Goal: Find specific page/section: Find specific page/section

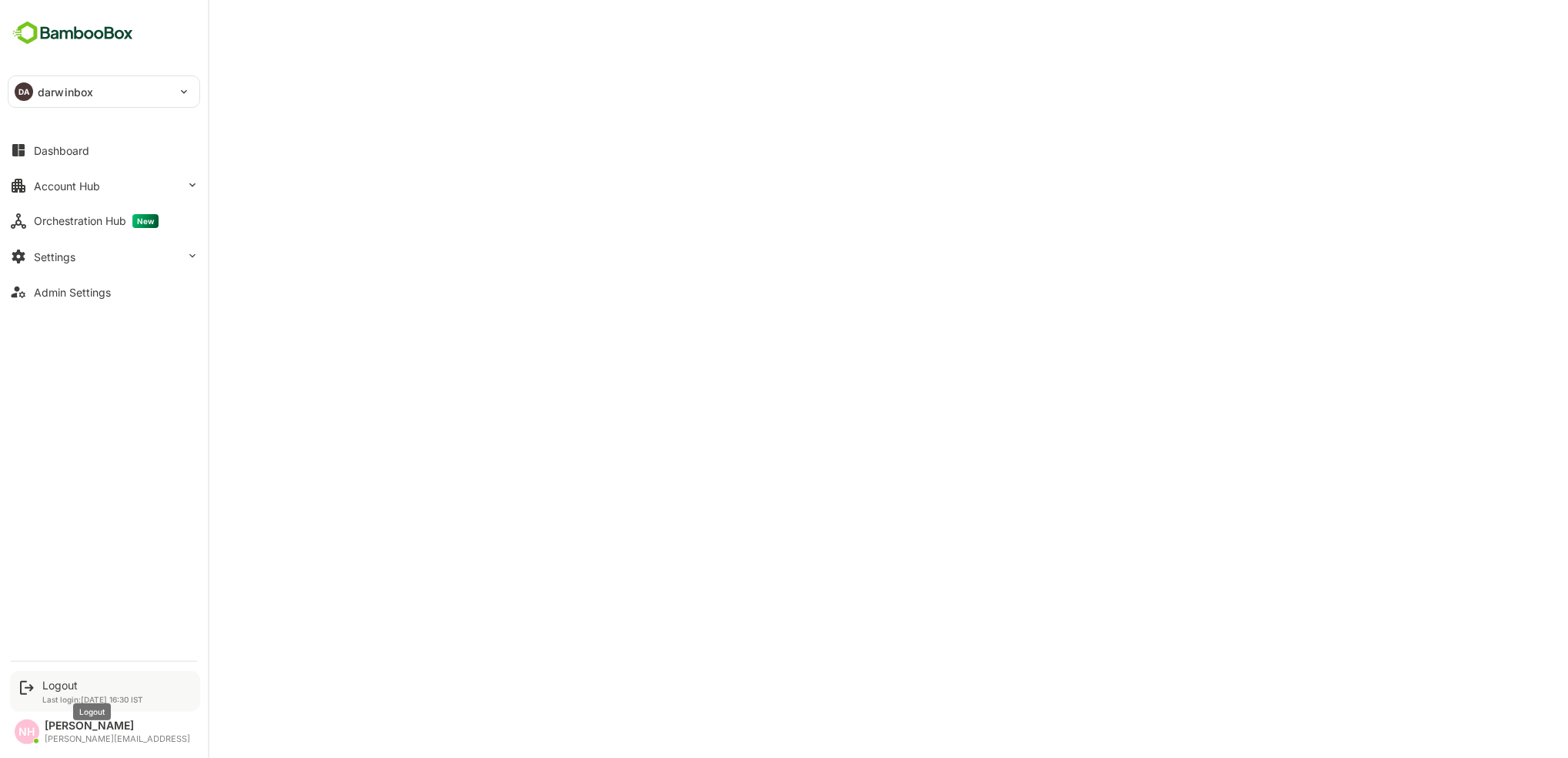
click at [57, 688] on div "Logout" at bounding box center [92, 685] width 101 height 13
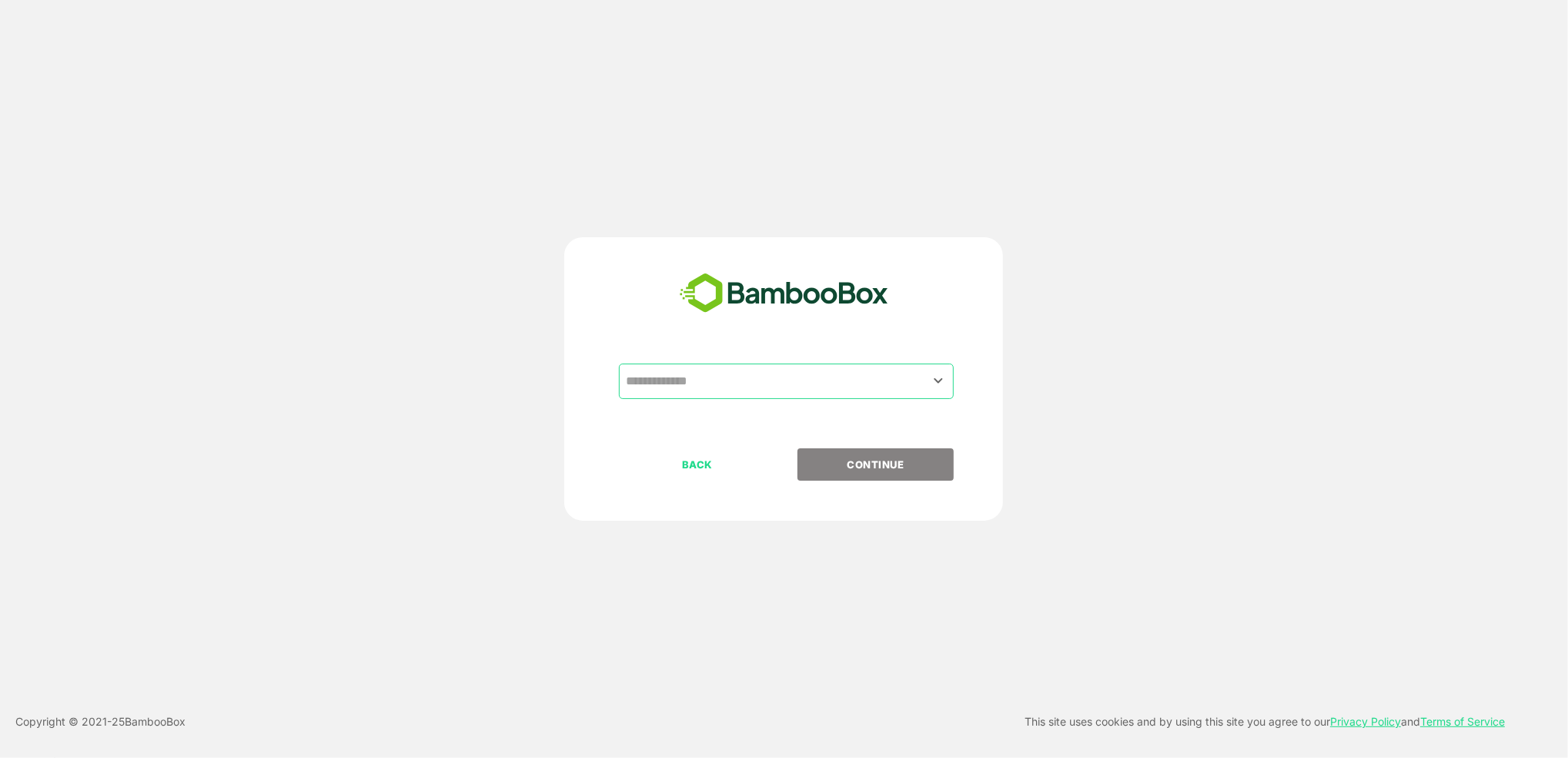
click at [816, 373] on input "text" at bounding box center [786, 381] width 328 height 29
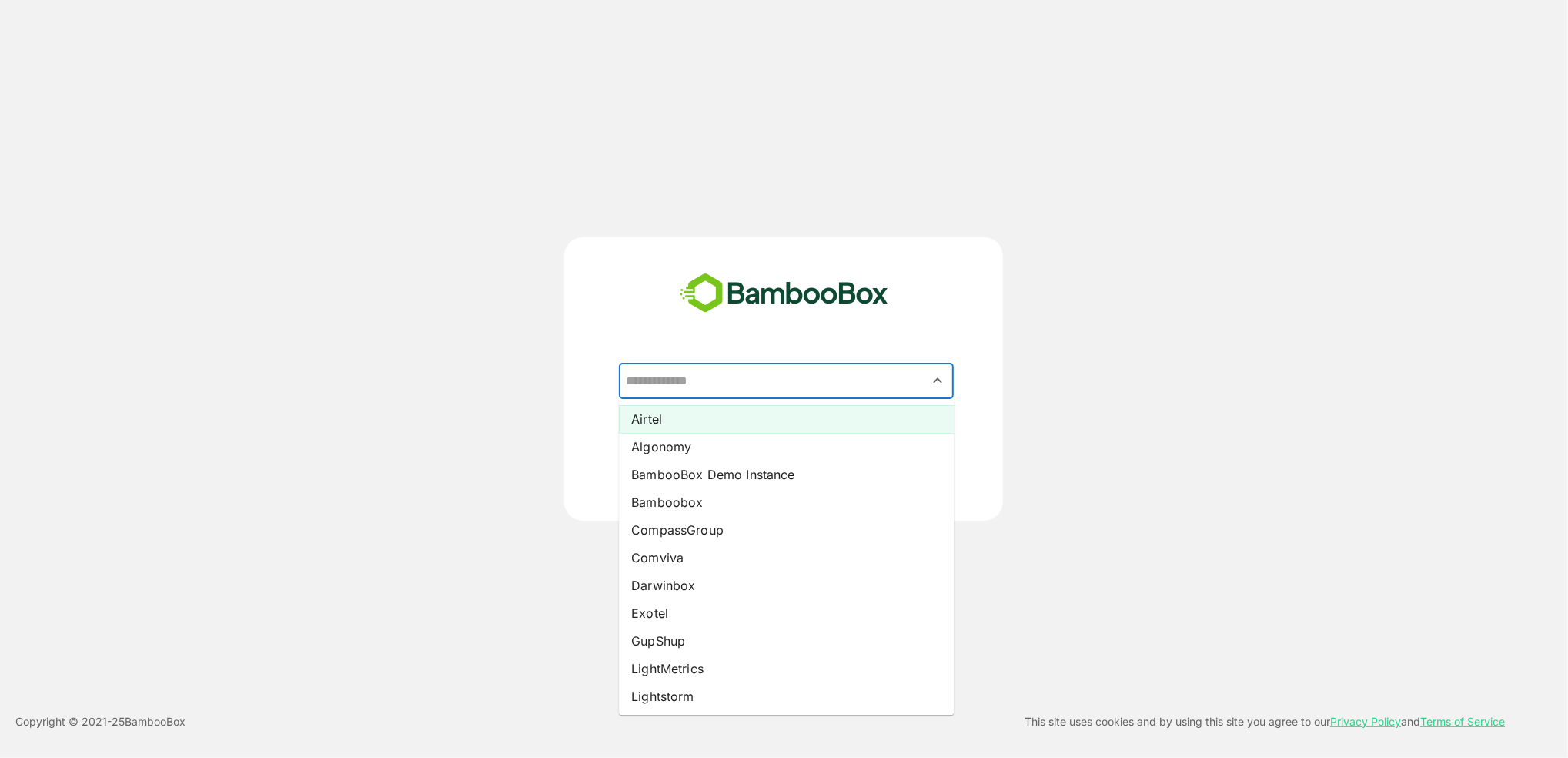
click at [694, 421] on li "Airtel" at bounding box center [786, 419] width 335 height 28
type input "******"
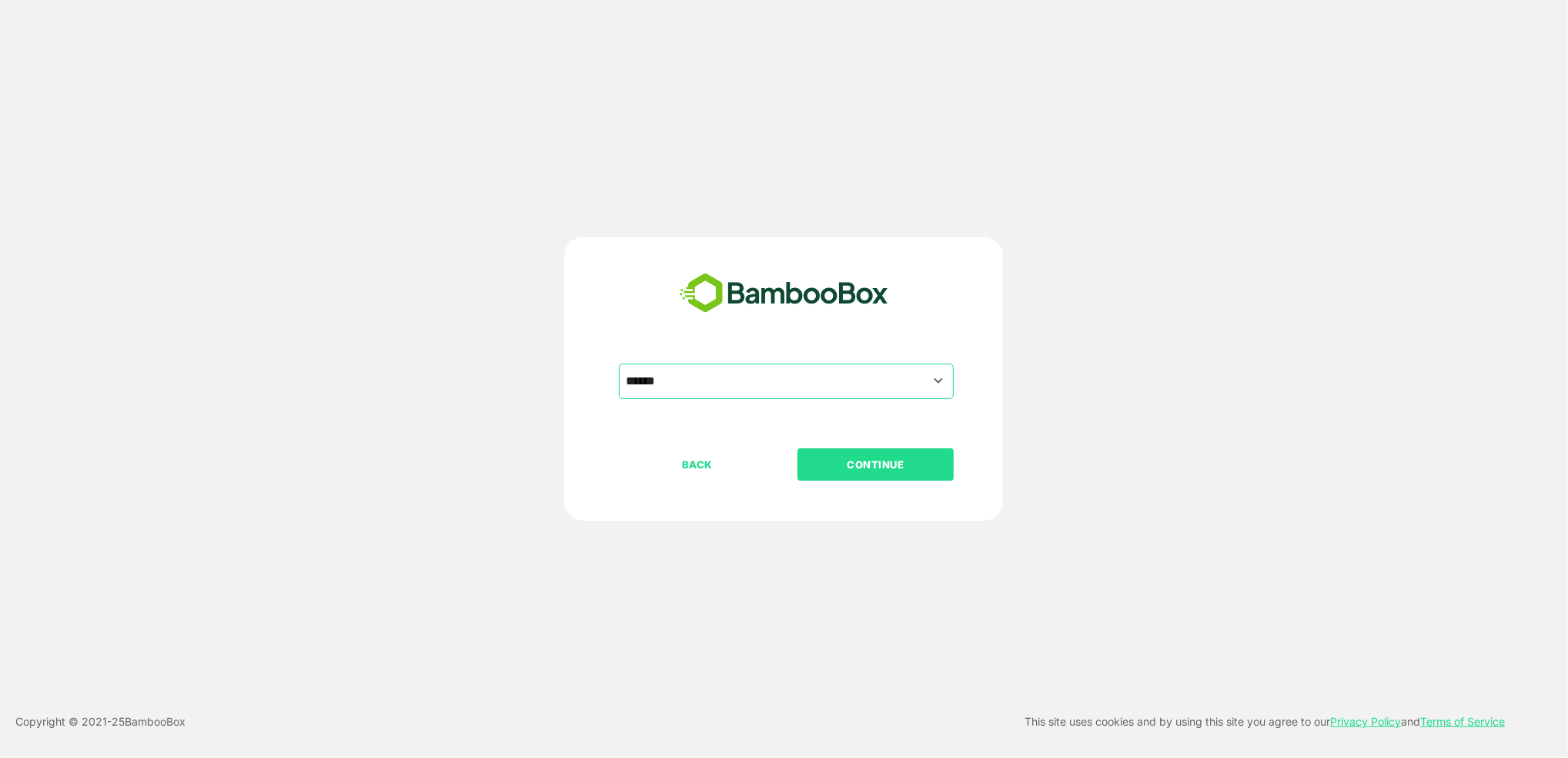
click at [886, 468] on p "CONTINUE" at bounding box center [876, 465] width 154 height 17
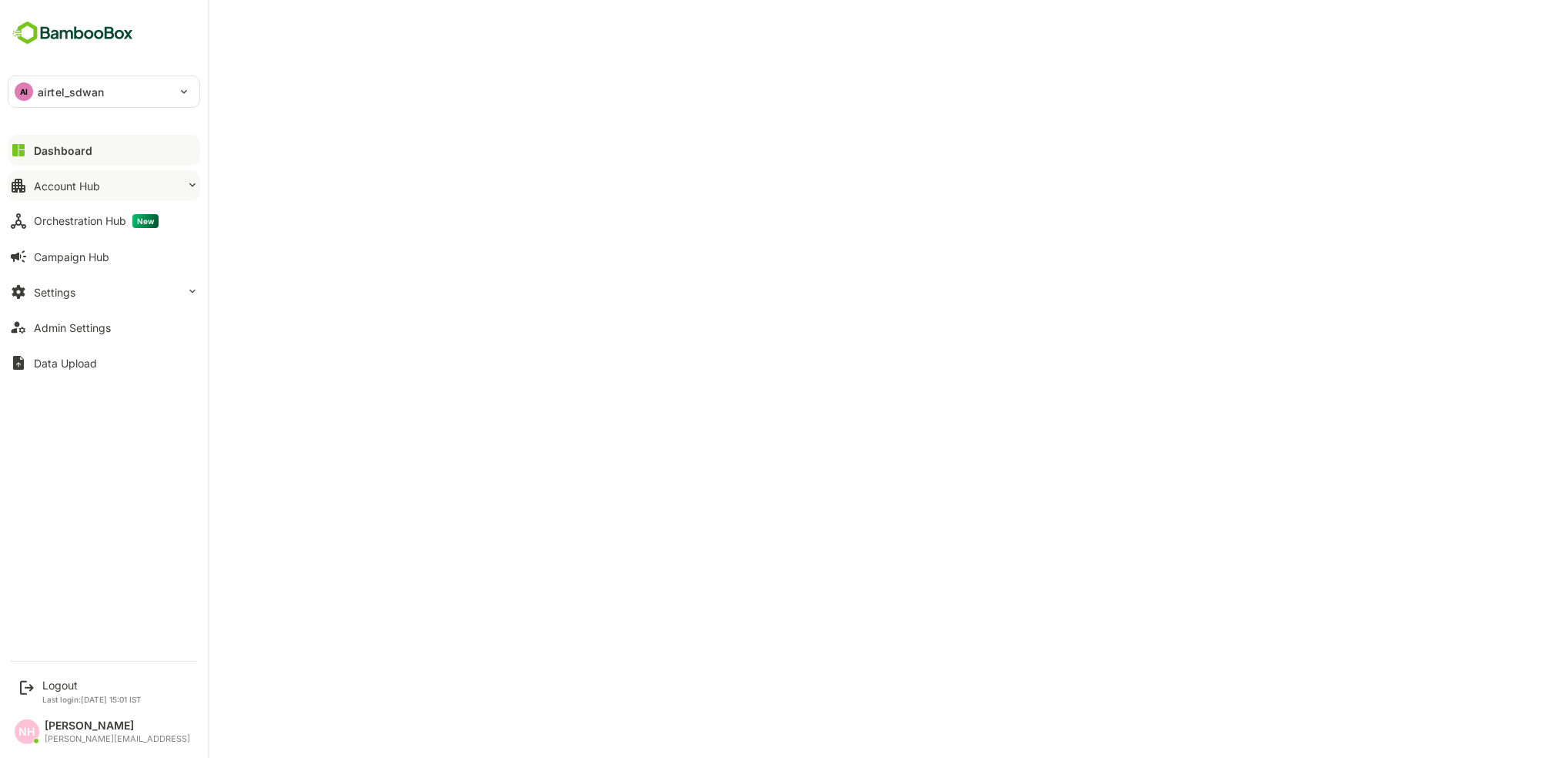
click at [42, 184] on div "Account Hub" at bounding box center [67, 186] width 67 height 13
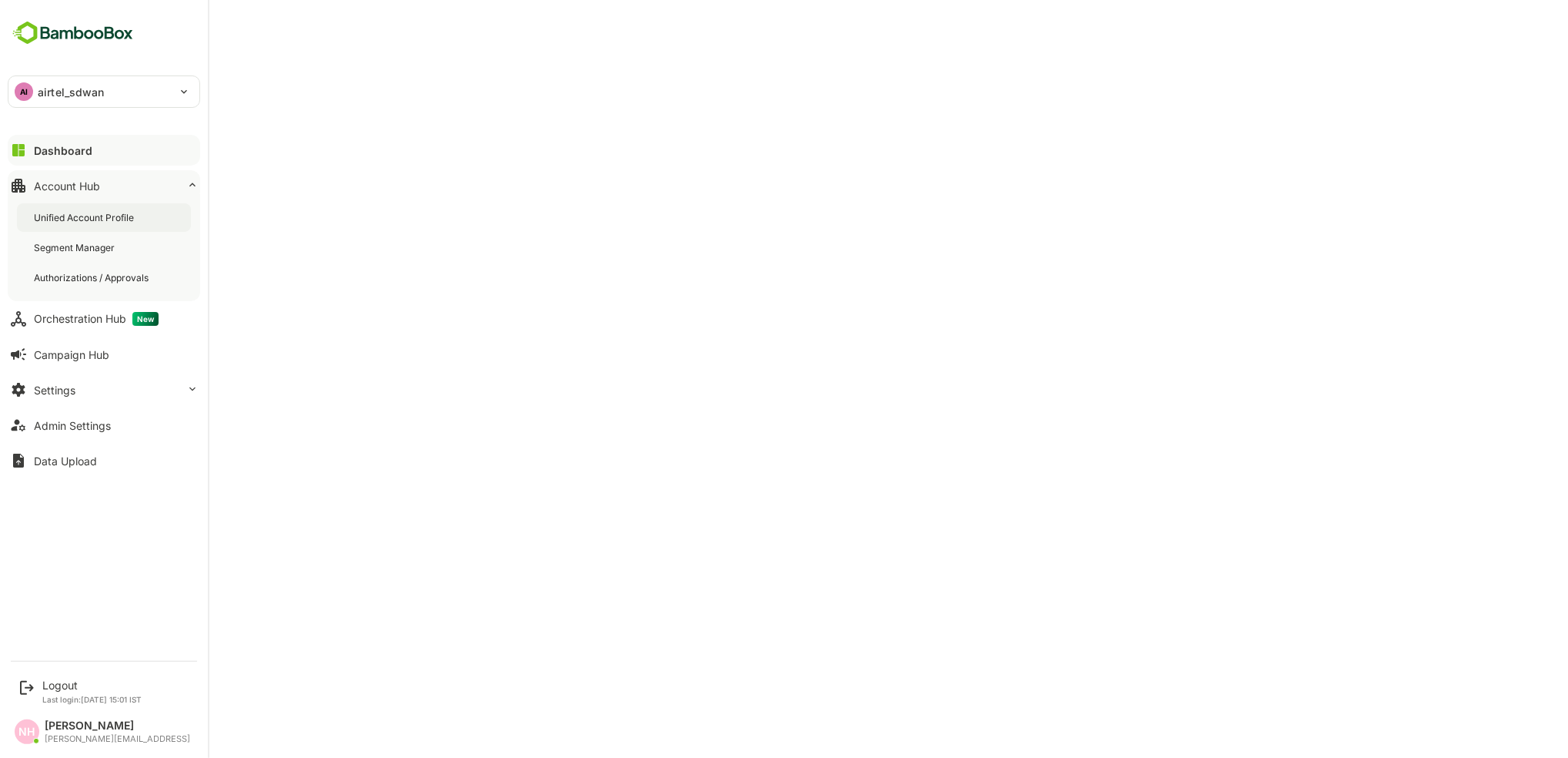
click at [78, 213] on div "Unified Account Profile" at bounding box center [85, 217] width 103 height 13
click at [71, 425] on div "Admin Settings" at bounding box center [72, 425] width 77 height 13
